Goal: Task Accomplishment & Management: Complete application form

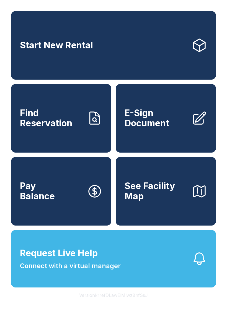
click at [90, 260] on span "Request Live Help" at bounding box center [59, 253] width 78 height 13
click at [167, 128] on span "E-Sign Document" at bounding box center [155, 118] width 63 height 20
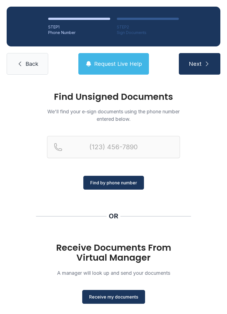
click at [197, 63] on span "Next" at bounding box center [195, 64] width 13 height 8
click at [195, 65] on span "Next" at bounding box center [195, 64] width 13 height 8
click at [196, 64] on span "Next" at bounding box center [195, 64] width 13 height 8
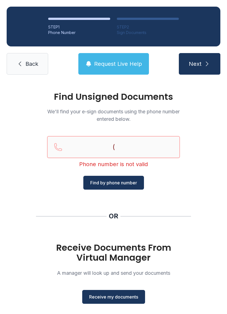
type input "("
click at [172, 203] on div "Find Unsigned Documents We'll find your e-sign documents using the phone number…" at bounding box center [113, 203] width 227 height 245
click at [199, 63] on span "Next" at bounding box center [195, 64] width 13 height 8
click at [195, 64] on span "Next" at bounding box center [195, 64] width 13 height 8
type input "("
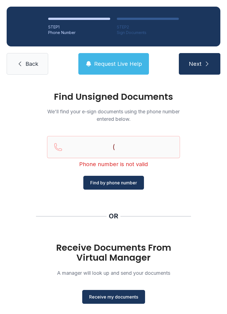
click at [101, 61] on span "Request Live Help" at bounding box center [118, 64] width 48 height 8
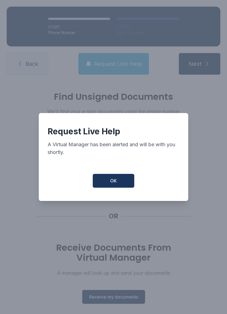
click at [109, 186] on button "OK" at bounding box center [113, 181] width 41 height 14
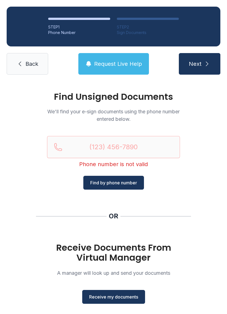
click at [204, 66] on icon "submit" at bounding box center [207, 64] width 7 height 7
click at [199, 62] on span "Next" at bounding box center [195, 64] width 13 height 8
click at [194, 66] on span "Next" at bounding box center [195, 64] width 13 height 8
click at [196, 65] on span "Next" at bounding box center [195, 64] width 13 height 8
click at [113, 182] on span "Find by phone number" at bounding box center [113, 183] width 47 height 7
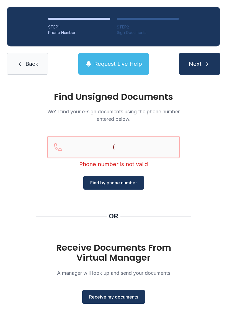
type input "("
click at [121, 24] on li "STEP 2 Sign Documents" at bounding box center [148, 27] width 62 height 18
click at [115, 67] on span "Request Live Help" at bounding box center [118, 64] width 48 height 8
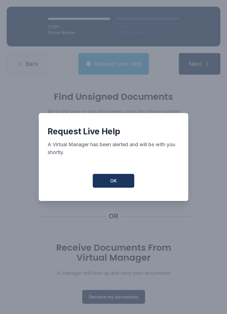
click at [116, 184] on span "OK" at bounding box center [113, 181] width 7 height 7
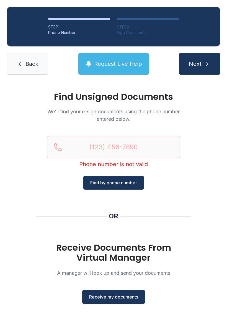
click at [108, 295] on span "Receive my documents" at bounding box center [113, 297] width 49 height 7
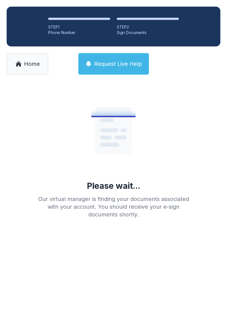
click at [24, 63] on span "Home" at bounding box center [32, 64] width 16 height 8
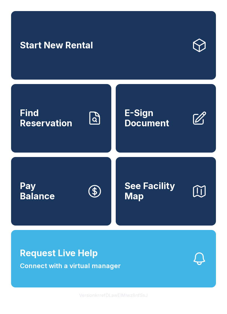
click at [167, 128] on span "E-Sign Document" at bounding box center [155, 118] width 63 height 20
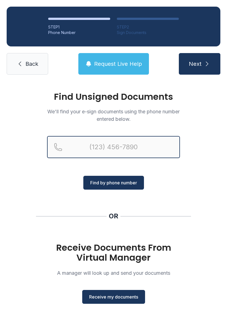
click at [90, 155] on input "Reservation phone number" at bounding box center [113, 147] width 133 height 22
type input "[PHONE_NUMBER]"
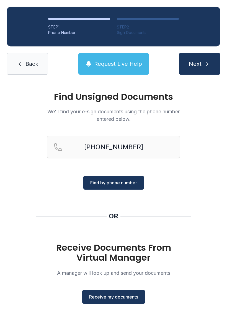
click at [130, 183] on span "Find by phone number" at bounding box center [113, 183] width 47 height 7
click at [137, 183] on button "Find by phone number" at bounding box center [113, 183] width 61 height 14
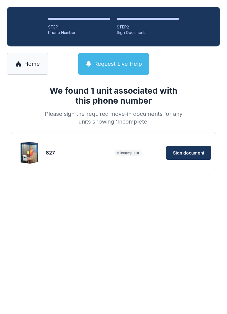
click at [196, 156] on button "Sign document" at bounding box center [188, 153] width 45 height 14
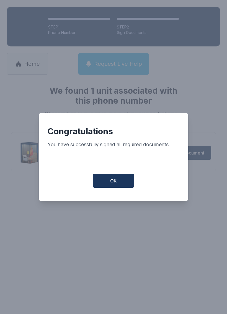
click at [105, 181] on button "OK" at bounding box center [113, 181] width 41 height 14
